Goal: Ask a question

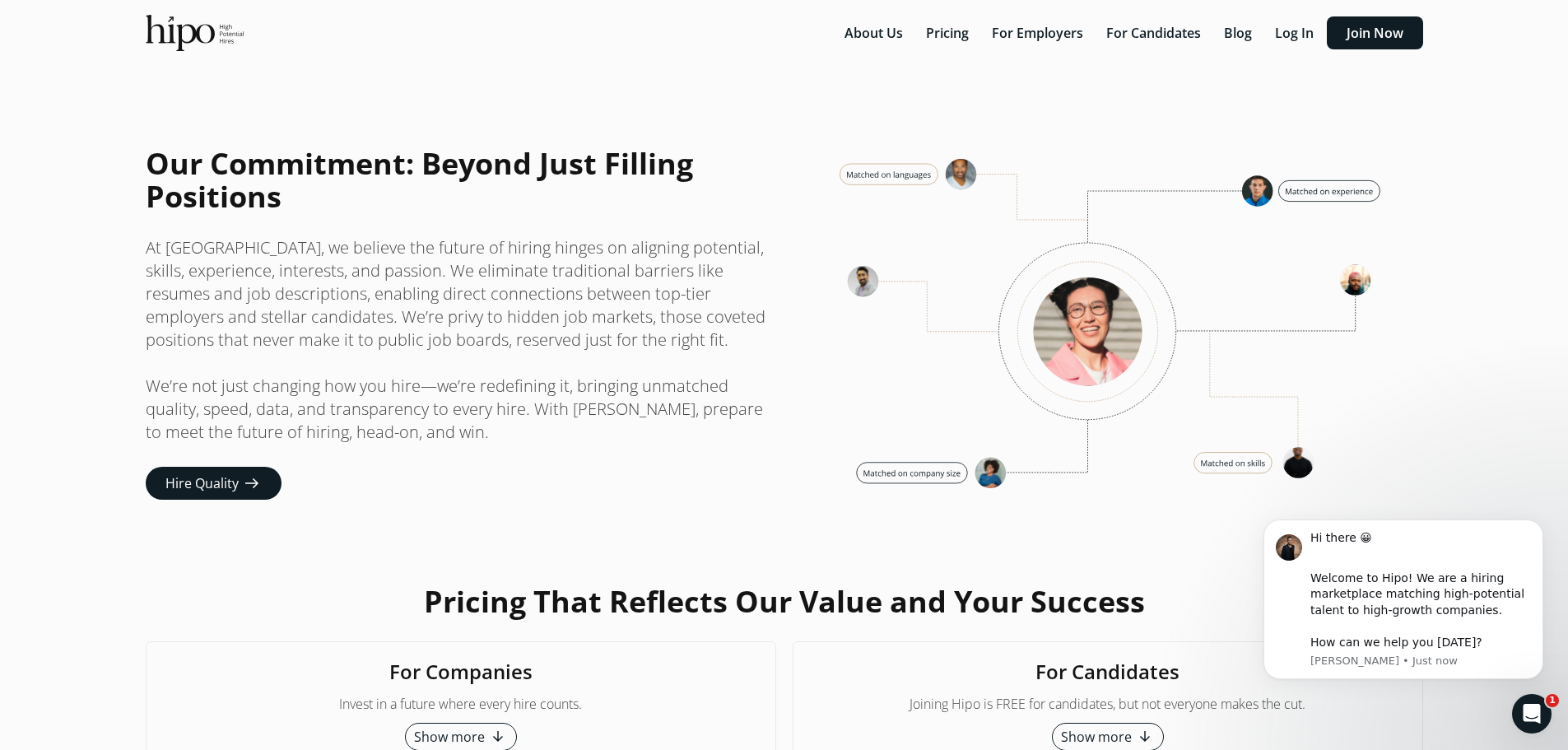
scroll to position [4030, 0]
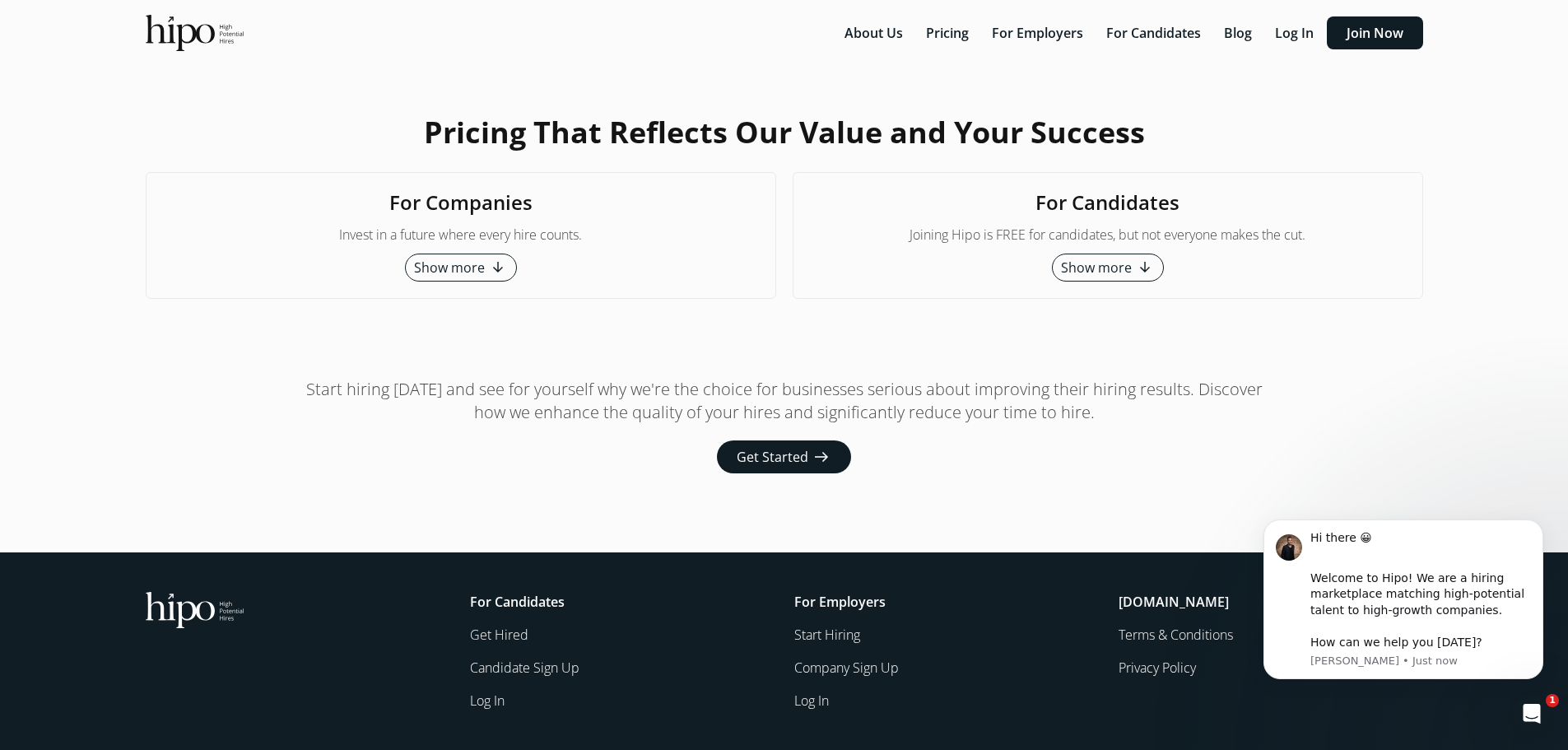
click at [498, 640] on link "Get Hired" at bounding box center [623, 635] width 305 height 20
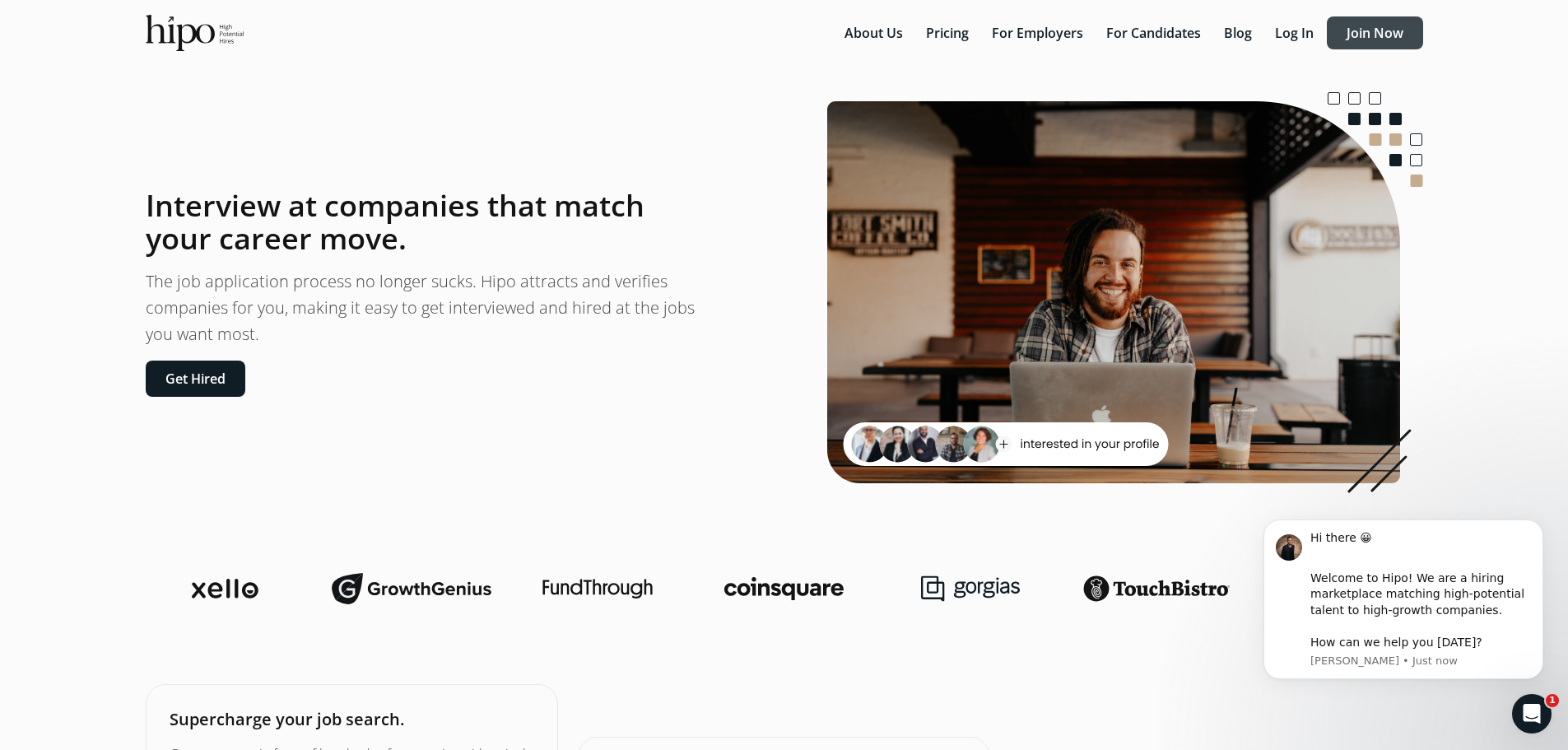
click at [1388, 37] on button "Join Now" at bounding box center [1374, 33] width 96 height 33
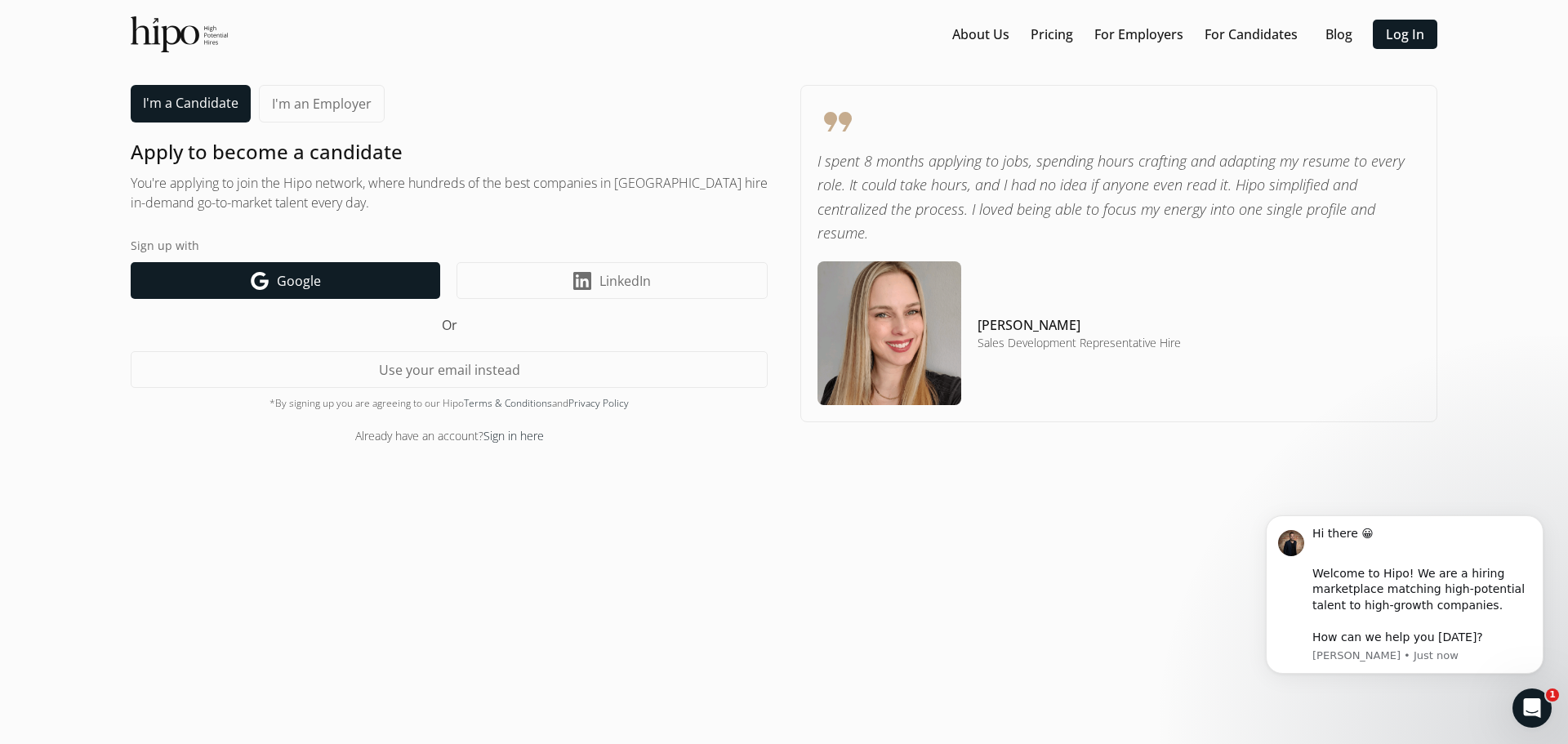
click at [344, 297] on link "Google icon Google" at bounding box center [285, 280] width 310 height 37
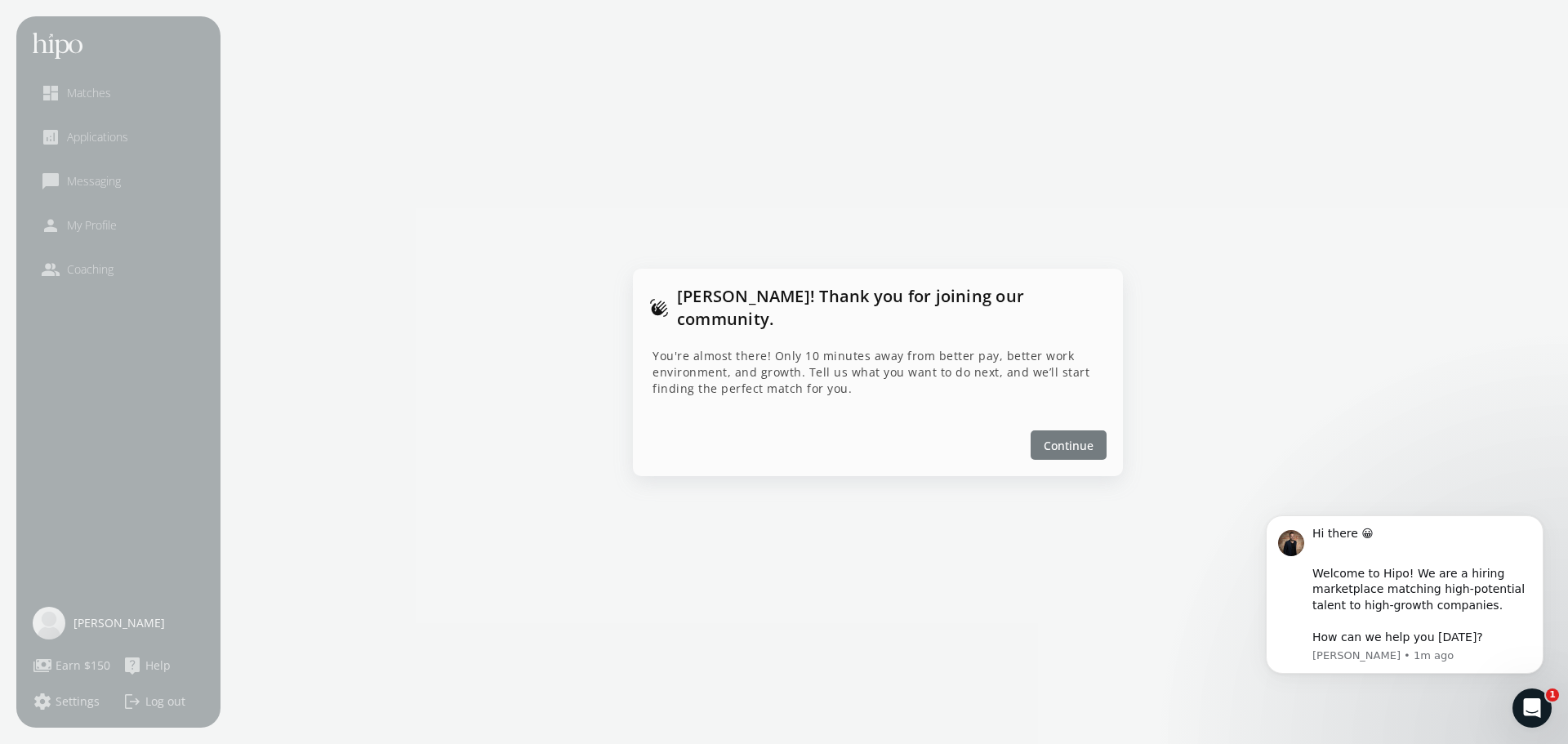
click at [1083, 440] on span "Continue" at bounding box center [1068, 444] width 50 height 17
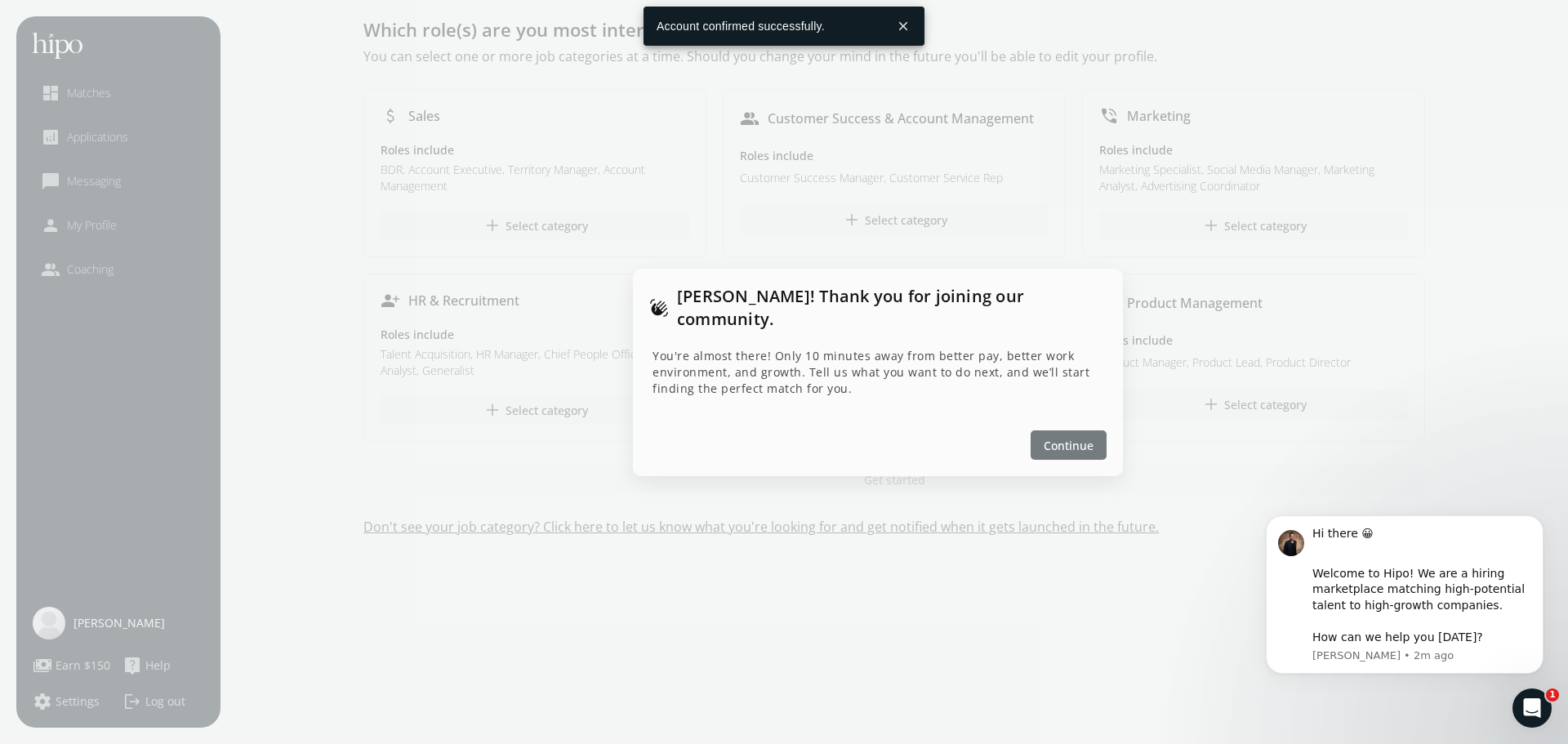
click at [1066, 436] on span "Continue" at bounding box center [1068, 444] width 50 height 17
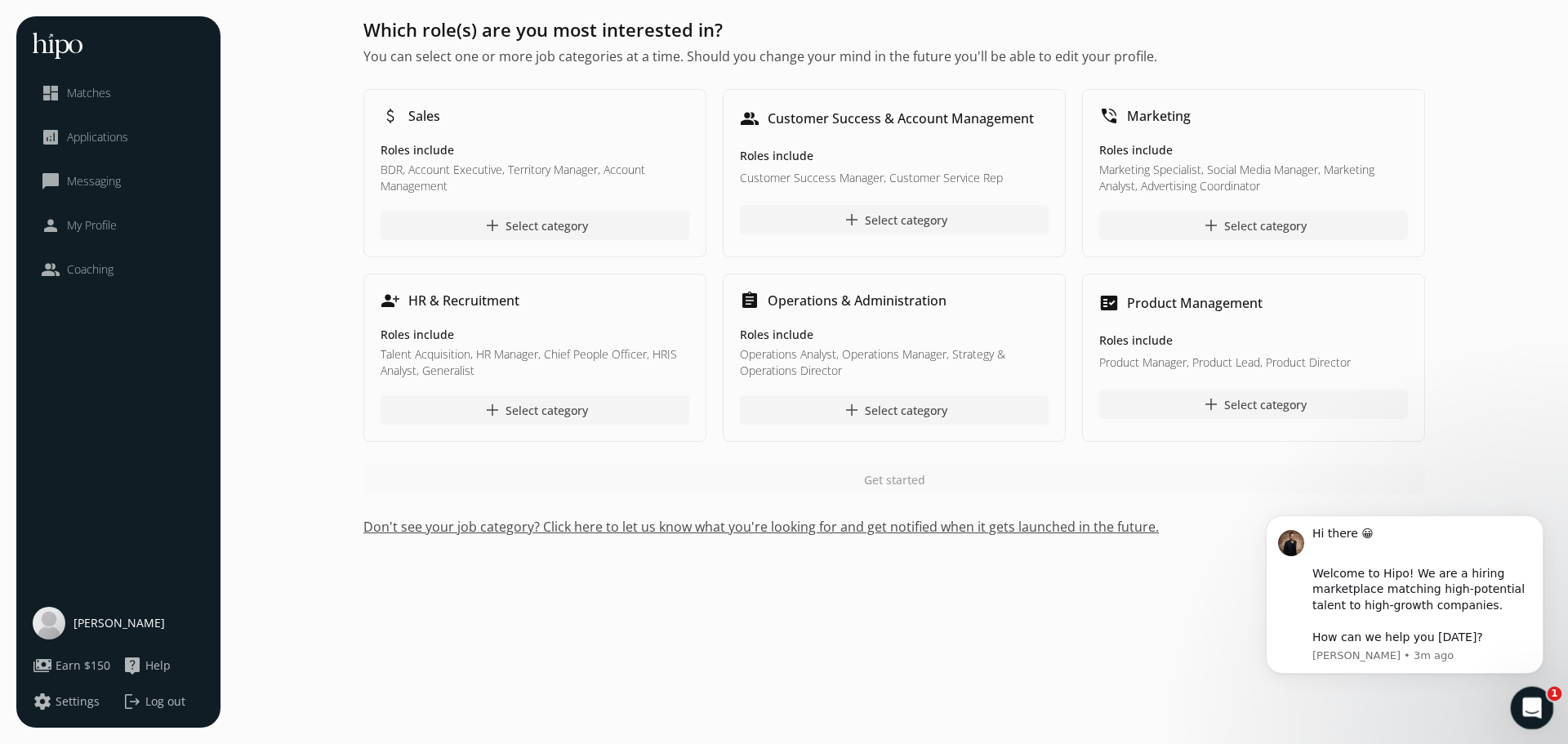
click at [1515, 712] on div "Open Intercom Messenger" at bounding box center [1530, 706] width 54 height 54
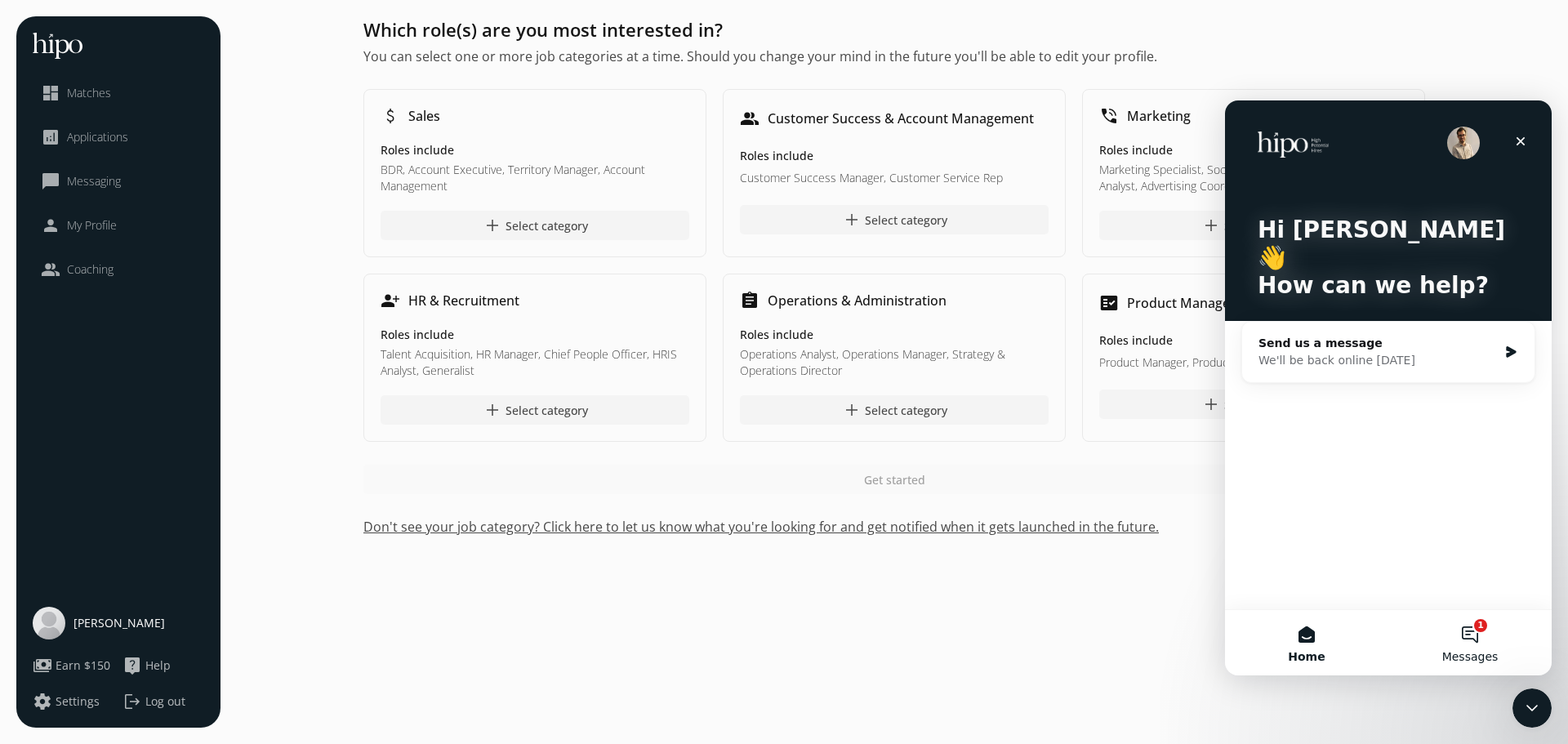
click at [1465, 626] on button "1 Messages" at bounding box center [1470, 643] width 163 height 65
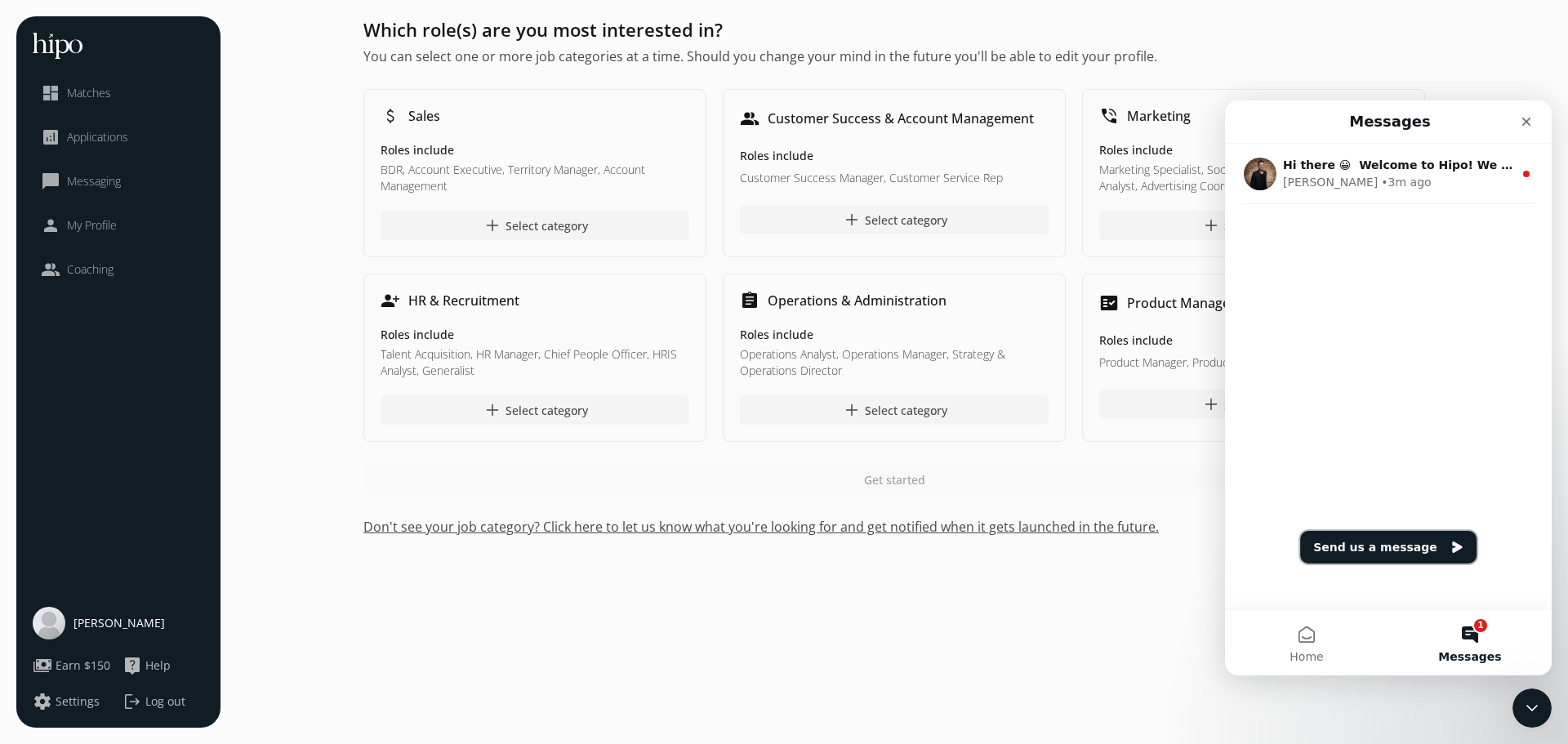
click at [1395, 557] on button "Send us a message" at bounding box center [1388, 547] width 177 height 33
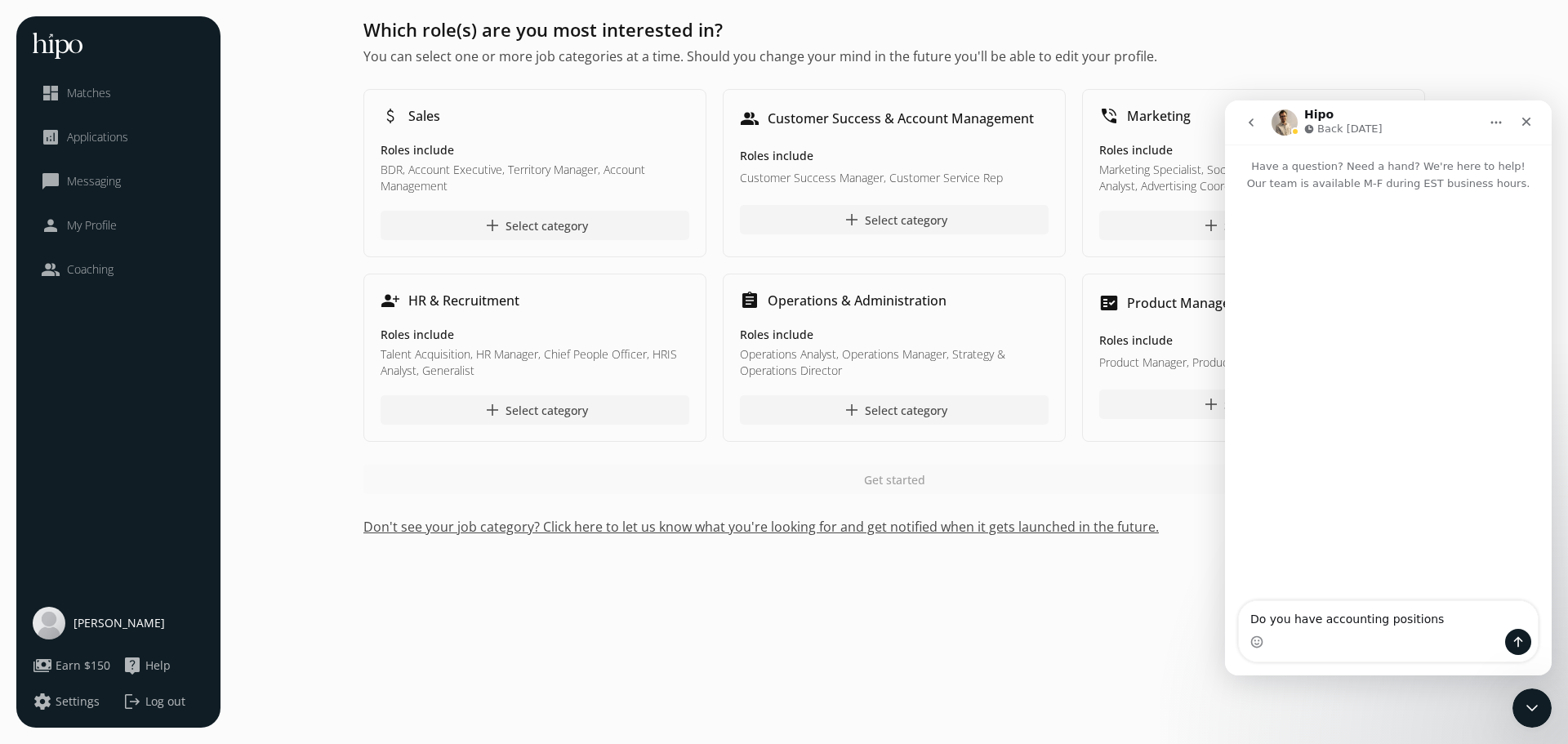
type textarea "Do you have accounting positions?"
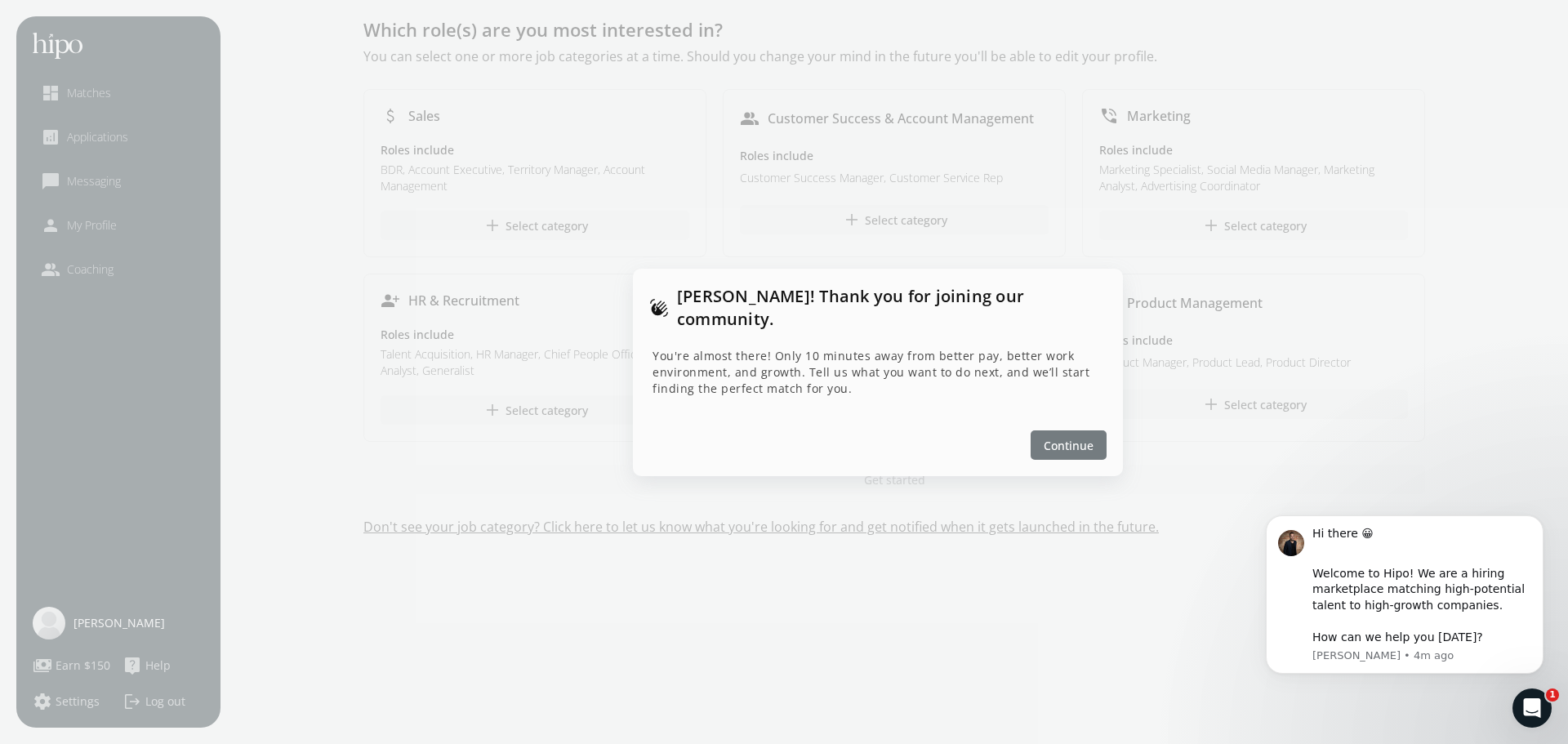
click at [1067, 437] on span "Continue" at bounding box center [1068, 444] width 50 height 17
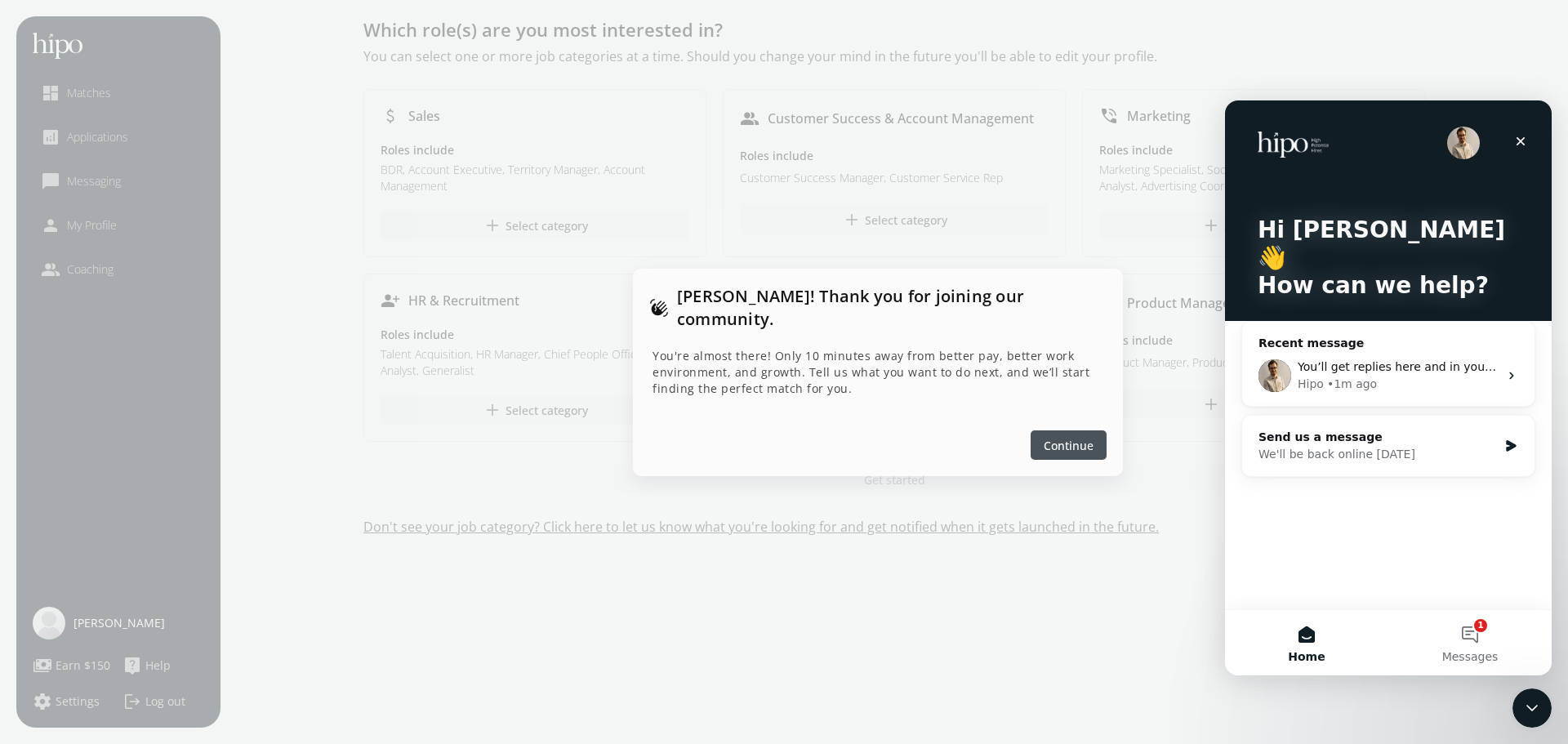
click at [1058, 444] on div at bounding box center [1069, 445] width 76 height 29
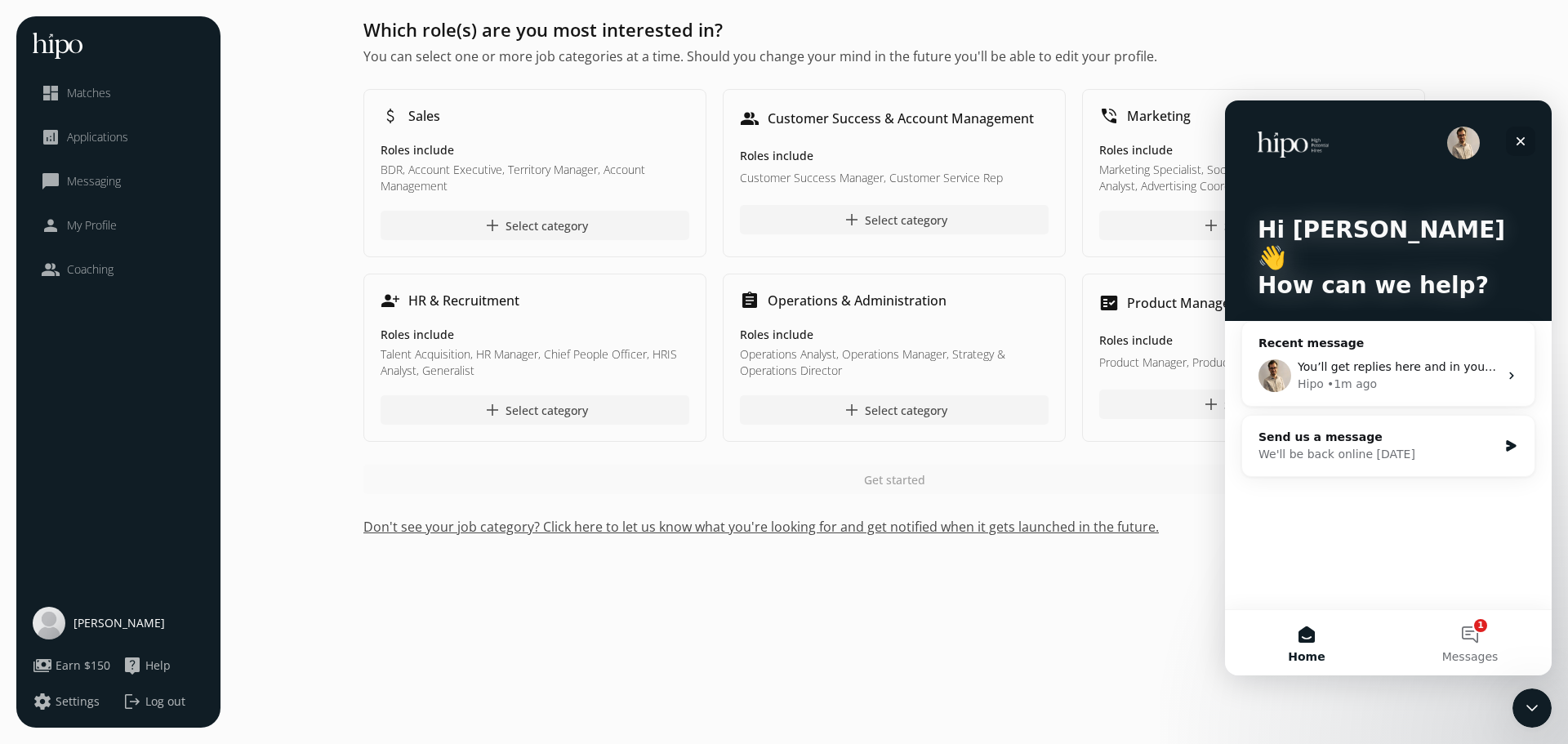
click at [1526, 149] on div "Close" at bounding box center [1520, 141] width 29 height 29
